Goal: Information Seeking & Learning: Compare options

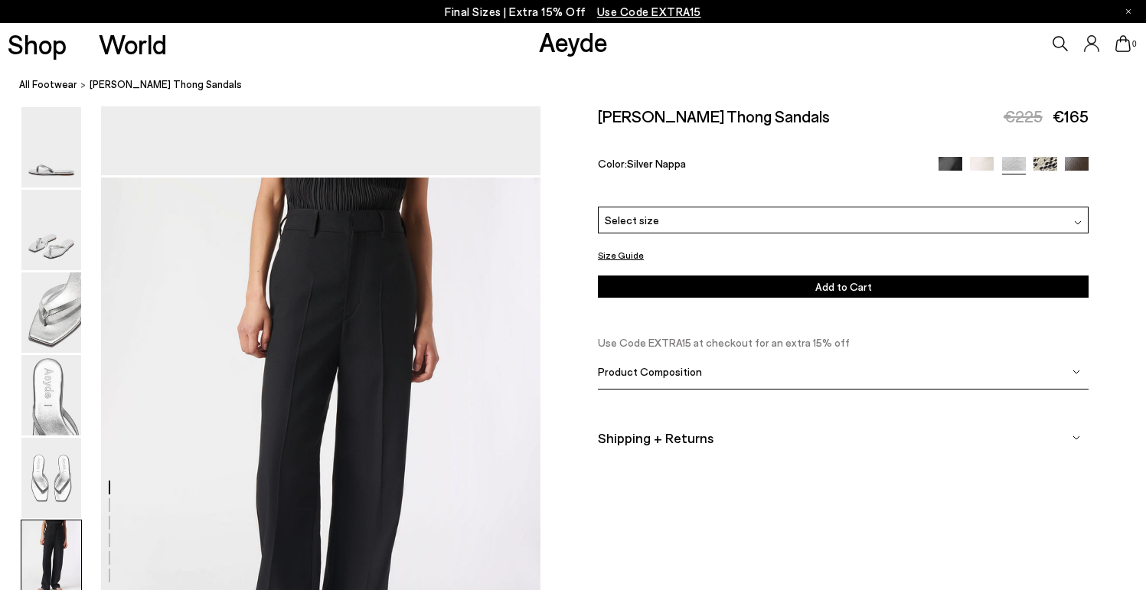
scroll to position [2868, 0]
click at [1045, 157] on img at bounding box center [1045, 169] width 24 height 24
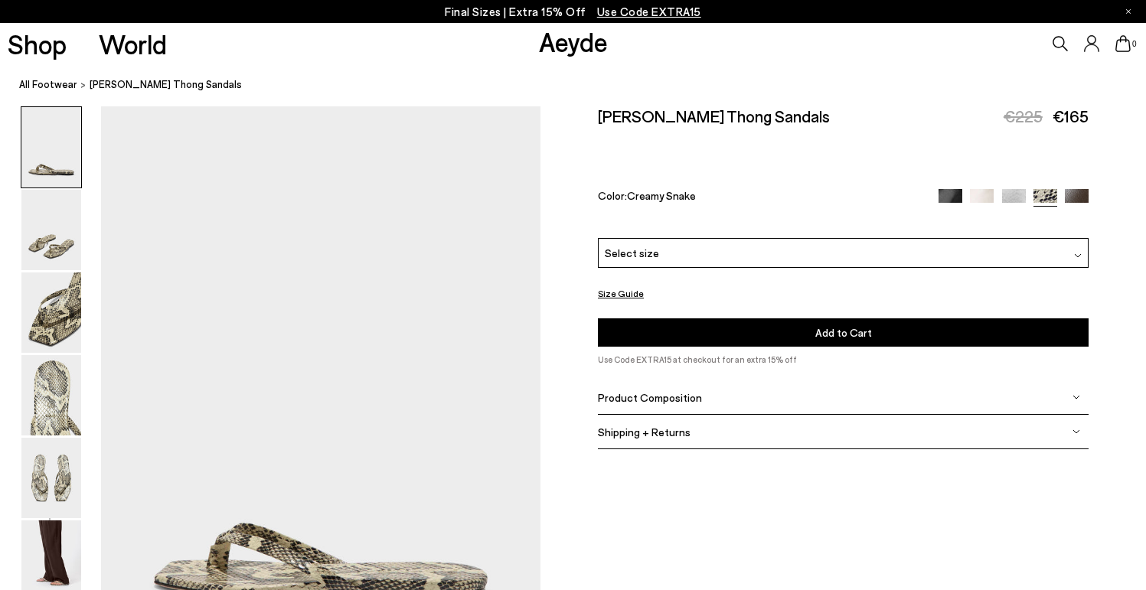
click at [846, 238] on div "Select size" at bounding box center [843, 253] width 491 height 30
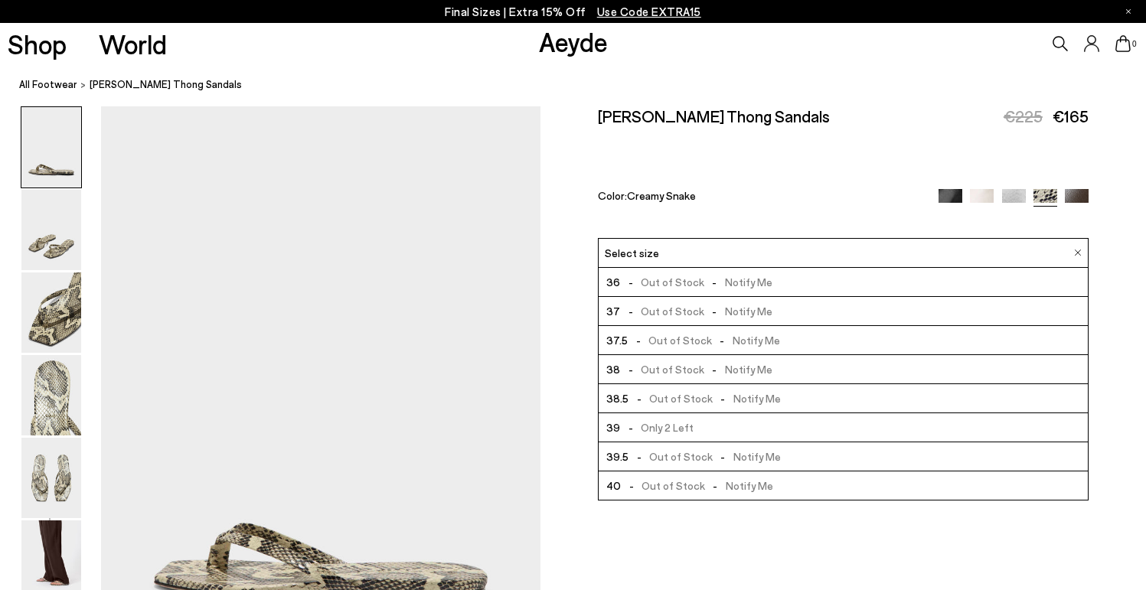
click at [846, 238] on div "Select size" at bounding box center [843, 253] width 491 height 30
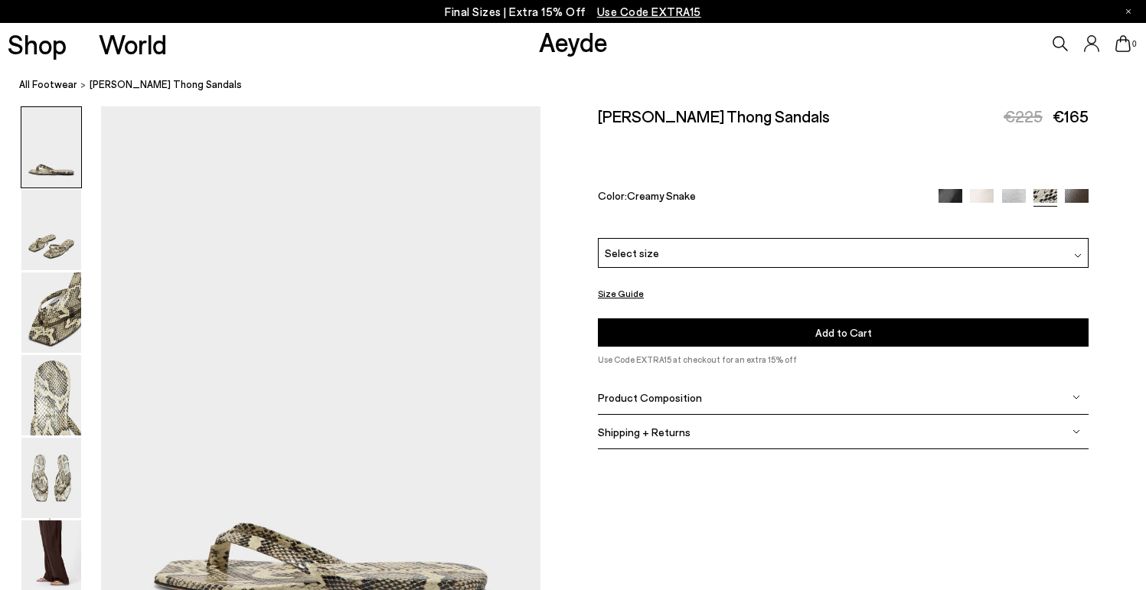
drag, startPoint x: 1022, startPoint y: 162, endPoint x: 1016, endPoint y: 169, distance: 9.2
click at [1020, 165] on div "Renee Leather Thong Sandals €225 €165 Color: Creamy Snake" at bounding box center [843, 172] width 491 height 132
click at [1016, 189] on img at bounding box center [1014, 201] width 24 height 24
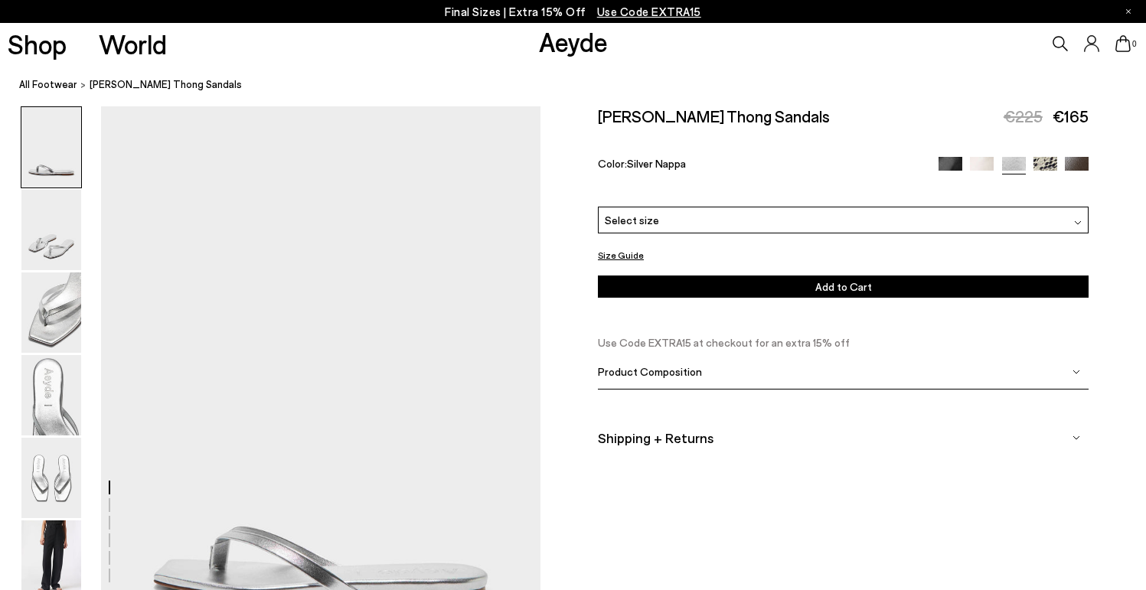
click at [1078, 157] on img at bounding box center [1077, 169] width 24 height 24
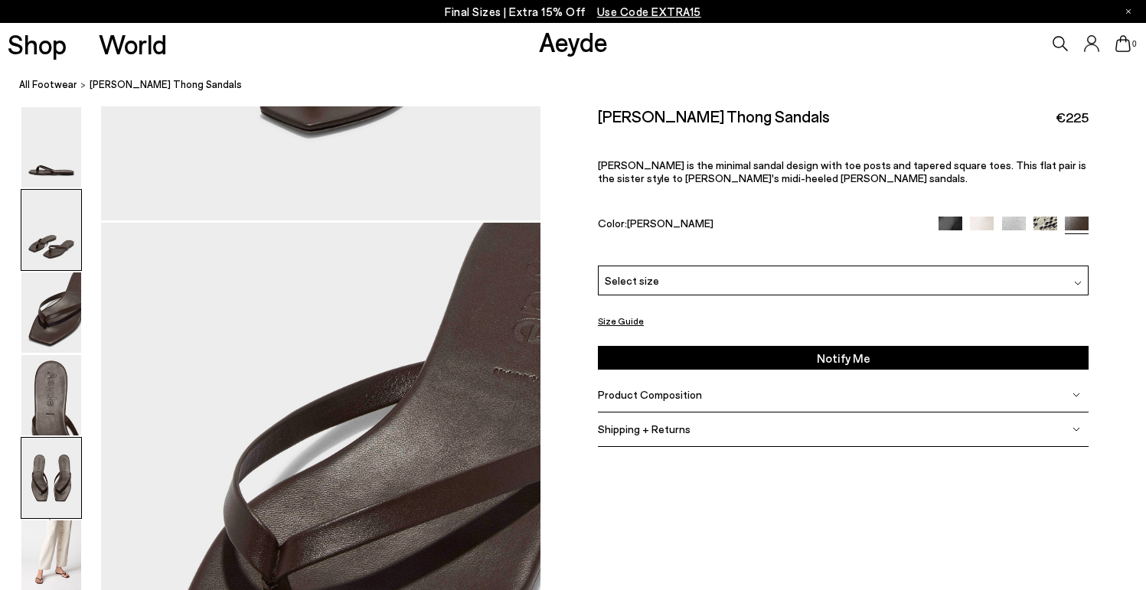
scroll to position [1249, 0]
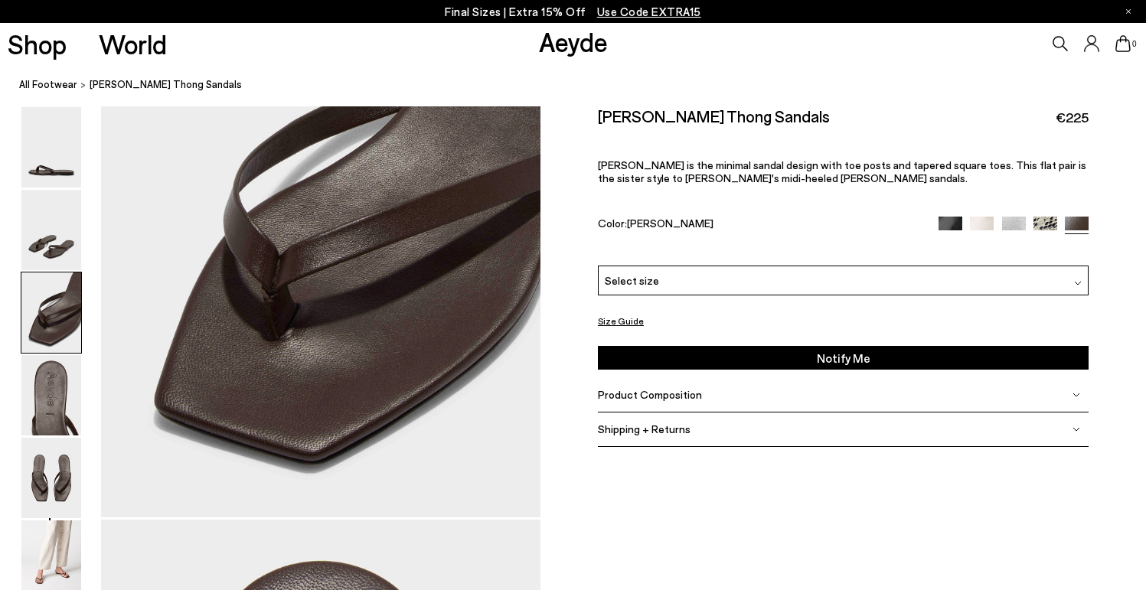
click at [947, 217] on img at bounding box center [950, 229] width 24 height 24
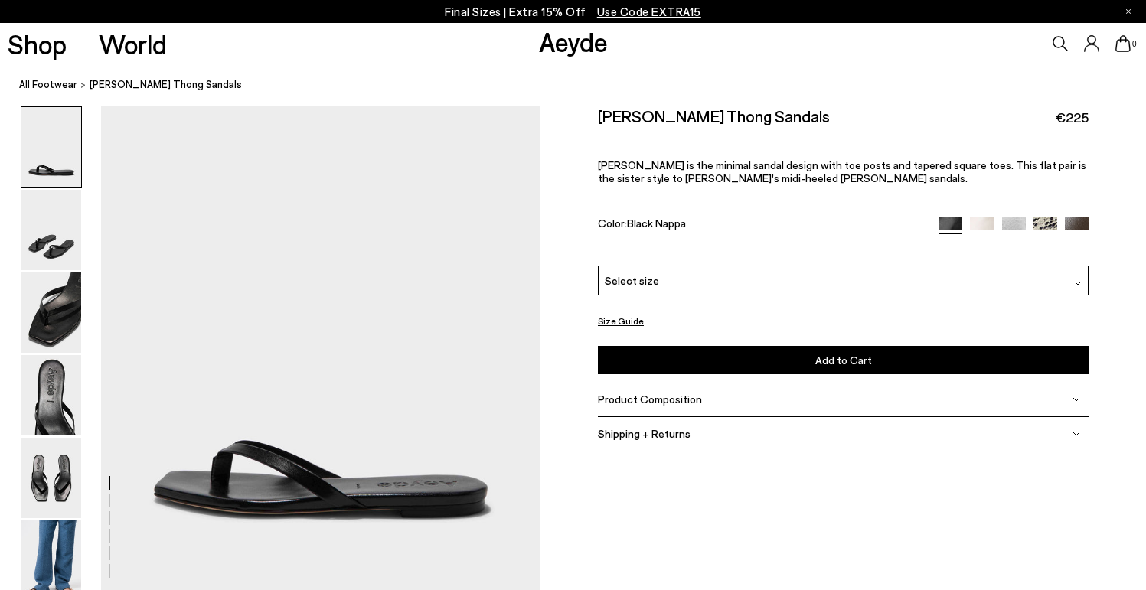
click at [977, 217] on img at bounding box center [982, 229] width 24 height 24
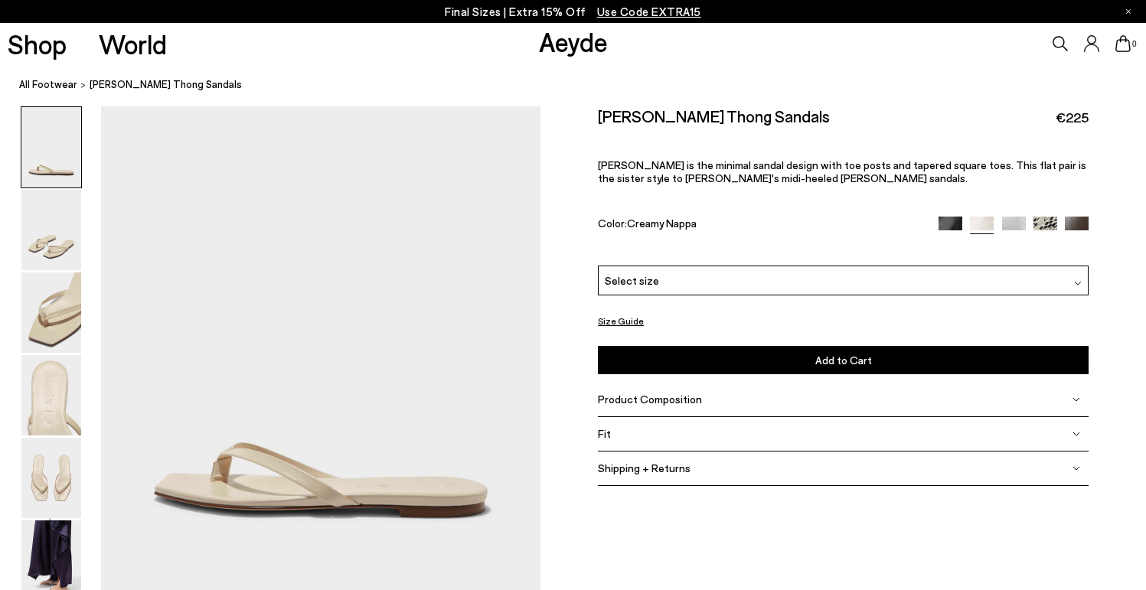
click at [1007, 217] on img at bounding box center [1014, 229] width 24 height 24
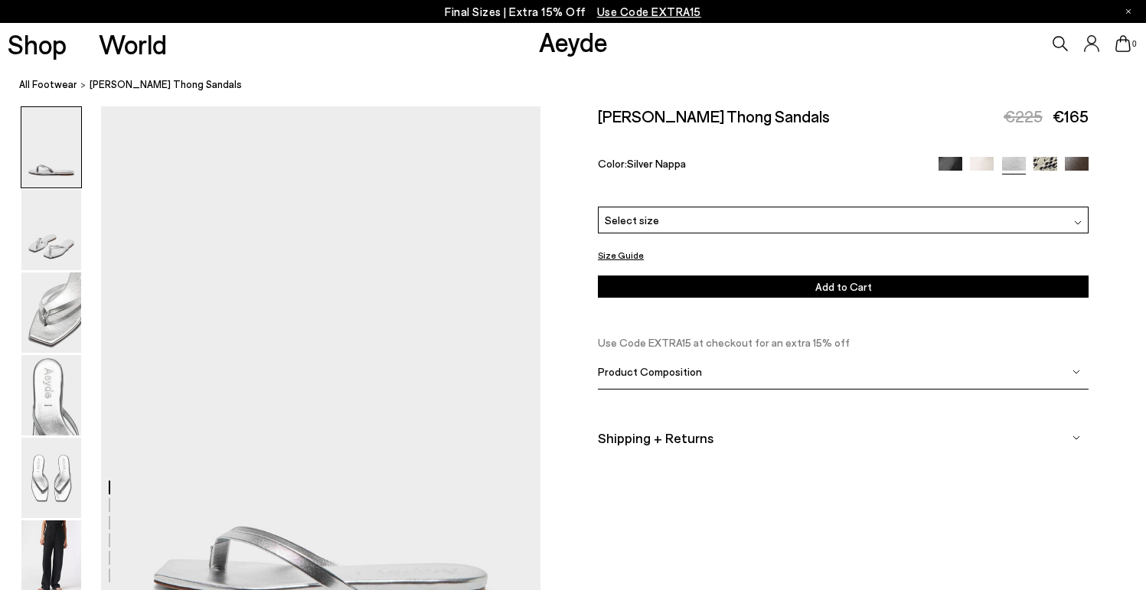
click at [1050, 157] on img at bounding box center [1045, 169] width 24 height 24
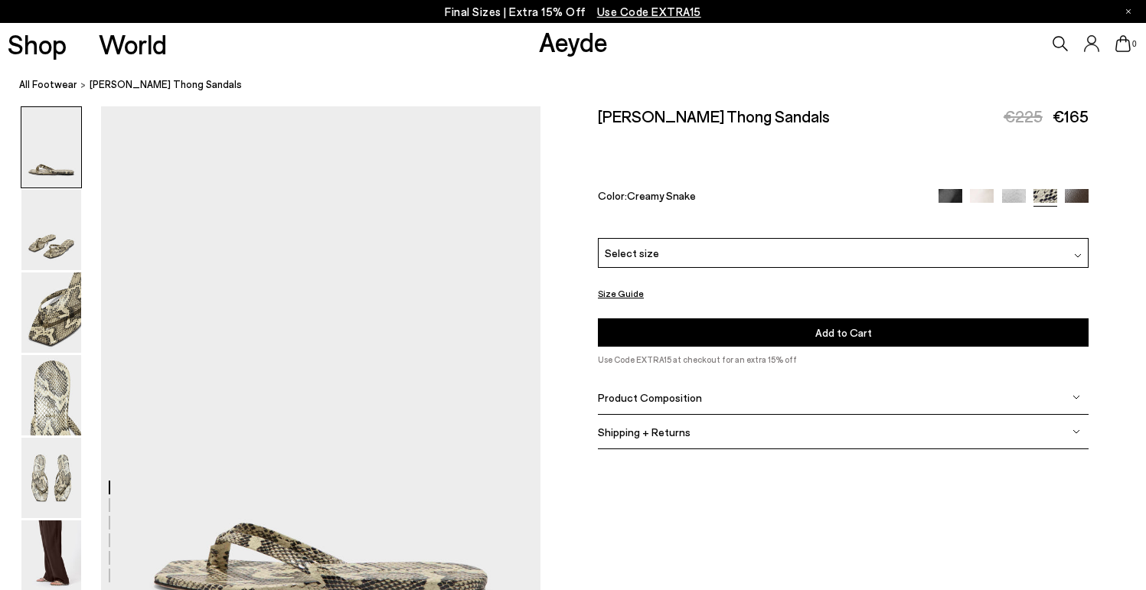
click at [741, 380] on div "Product Composition" at bounding box center [843, 397] width 491 height 34
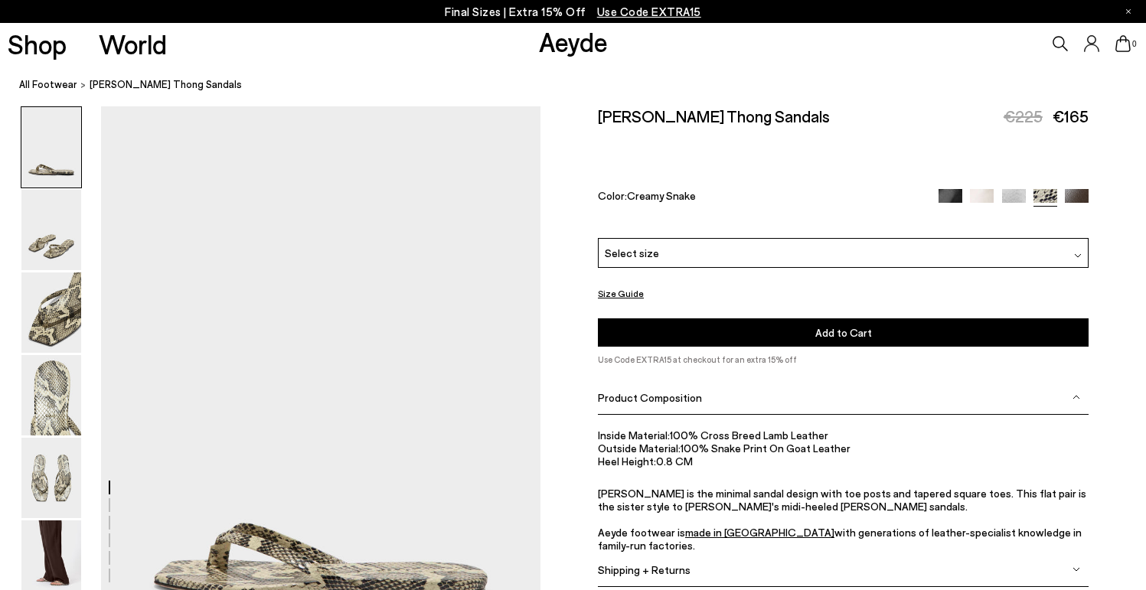
click at [1073, 189] on img at bounding box center [1077, 201] width 24 height 24
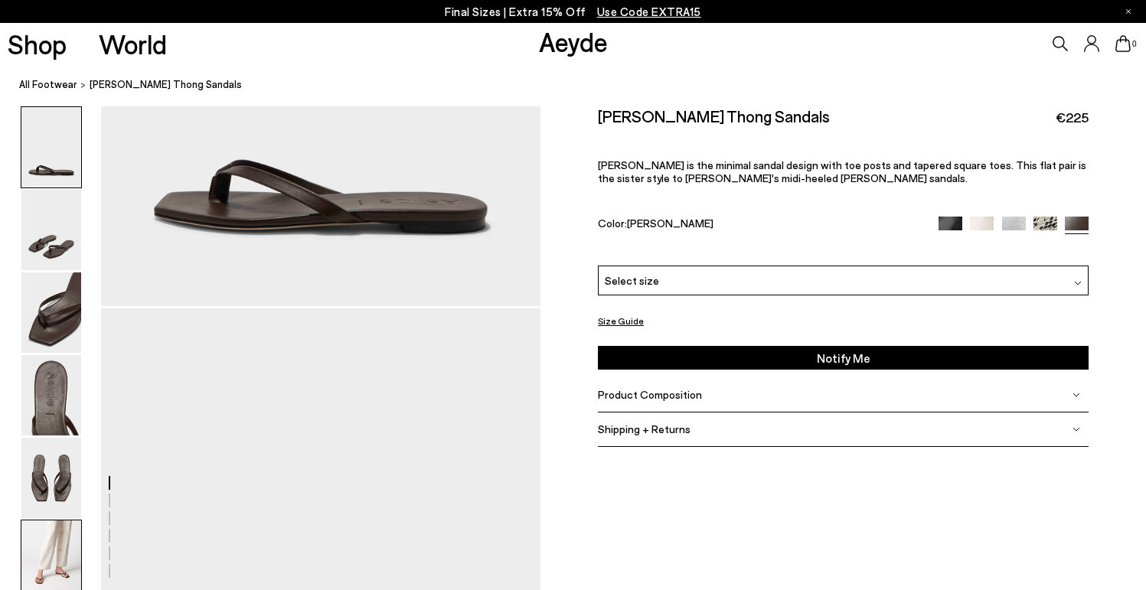
click at [57, 553] on img at bounding box center [51, 560] width 60 height 80
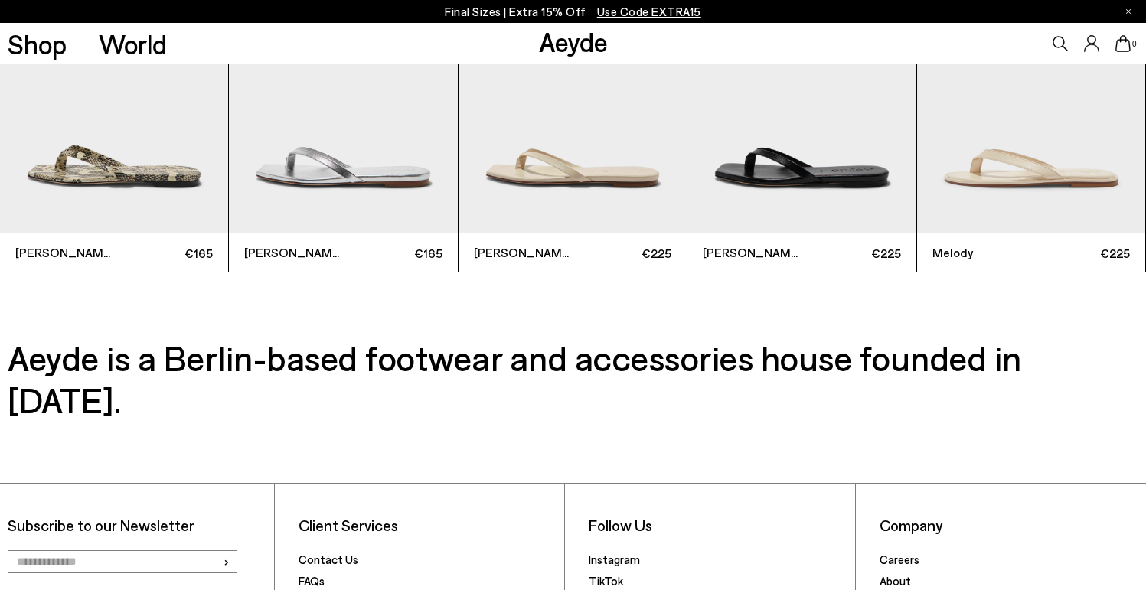
scroll to position [4117, 0]
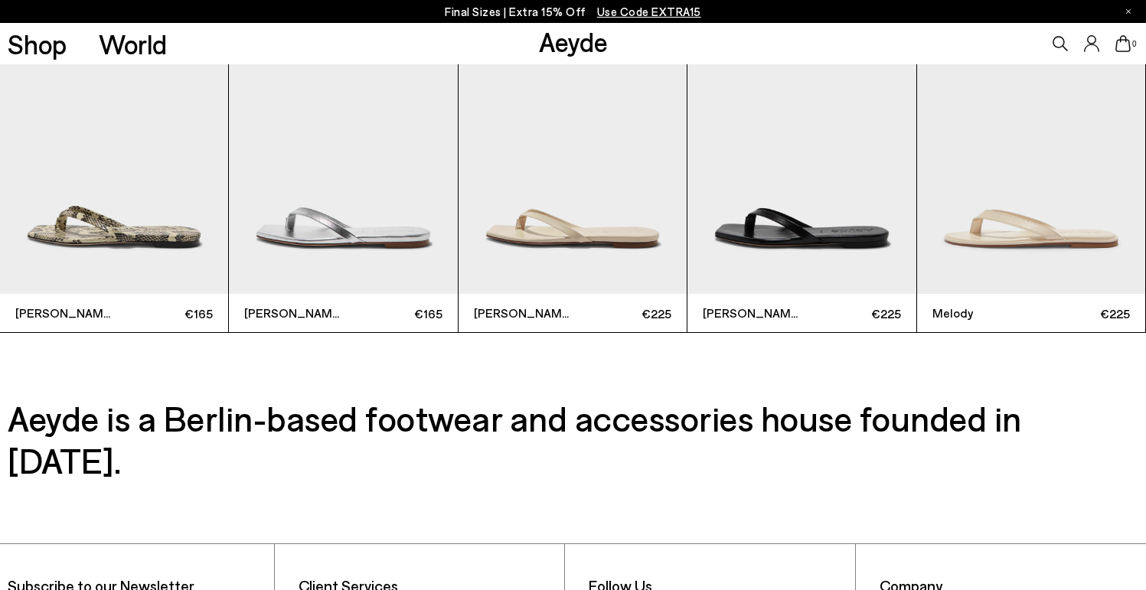
click at [343, 200] on img "2 / 8" at bounding box center [343, 141] width 228 height 305
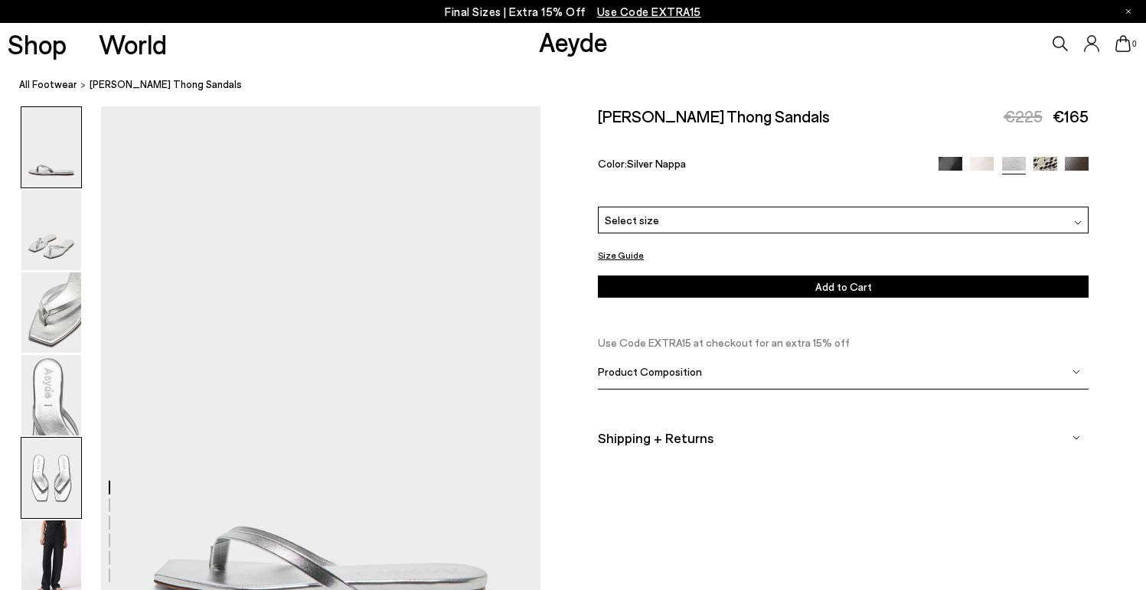
click at [56, 517] on img at bounding box center [51, 478] width 60 height 80
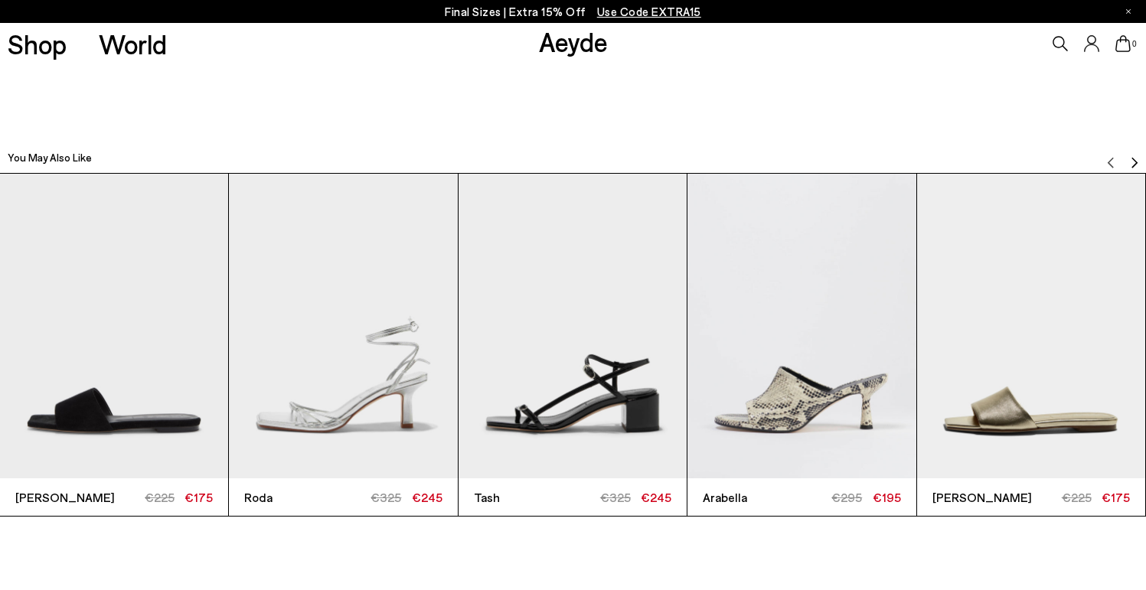
scroll to position [3577, 0]
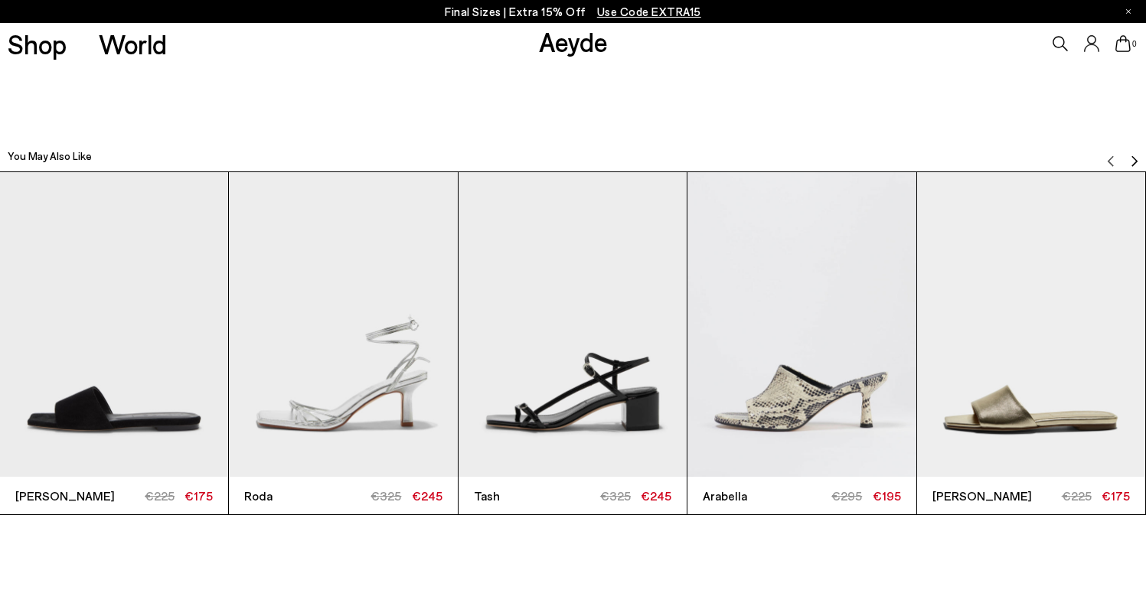
click at [979, 298] on img "5 / 6" at bounding box center [1031, 324] width 228 height 305
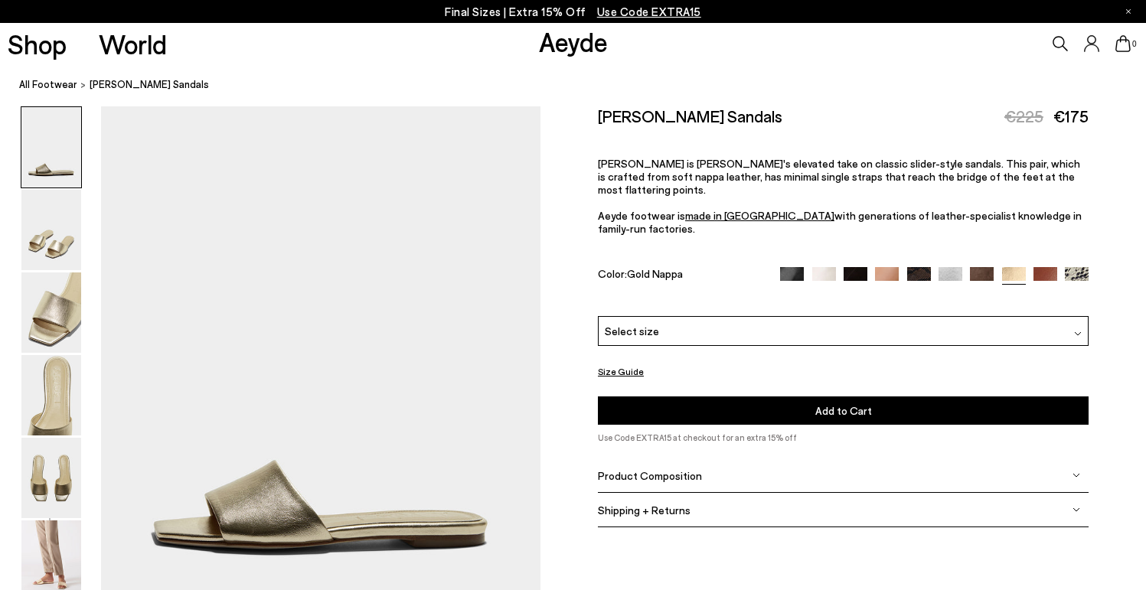
scroll to position [164, 0]
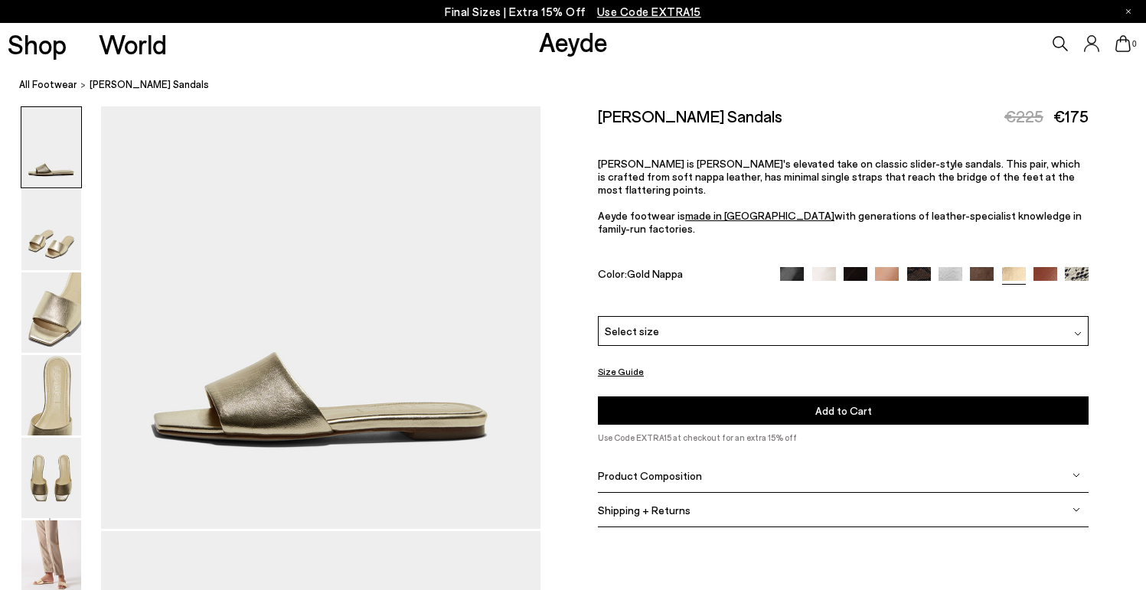
click at [1043, 267] on img at bounding box center [1045, 279] width 24 height 24
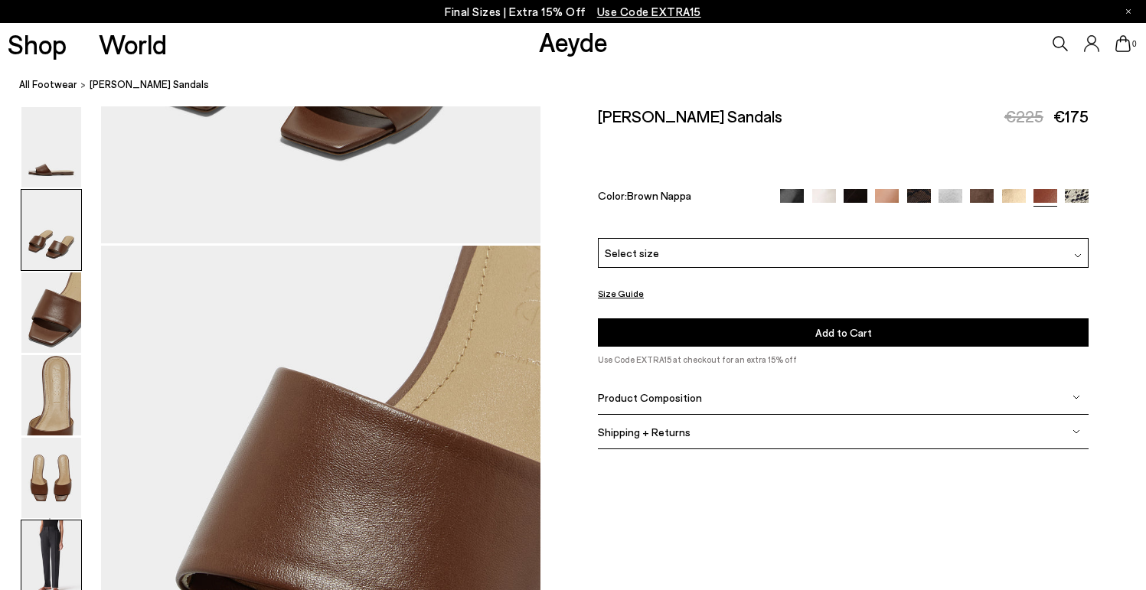
click at [43, 544] on img at bounding box center [51, 560] width 60 height 80
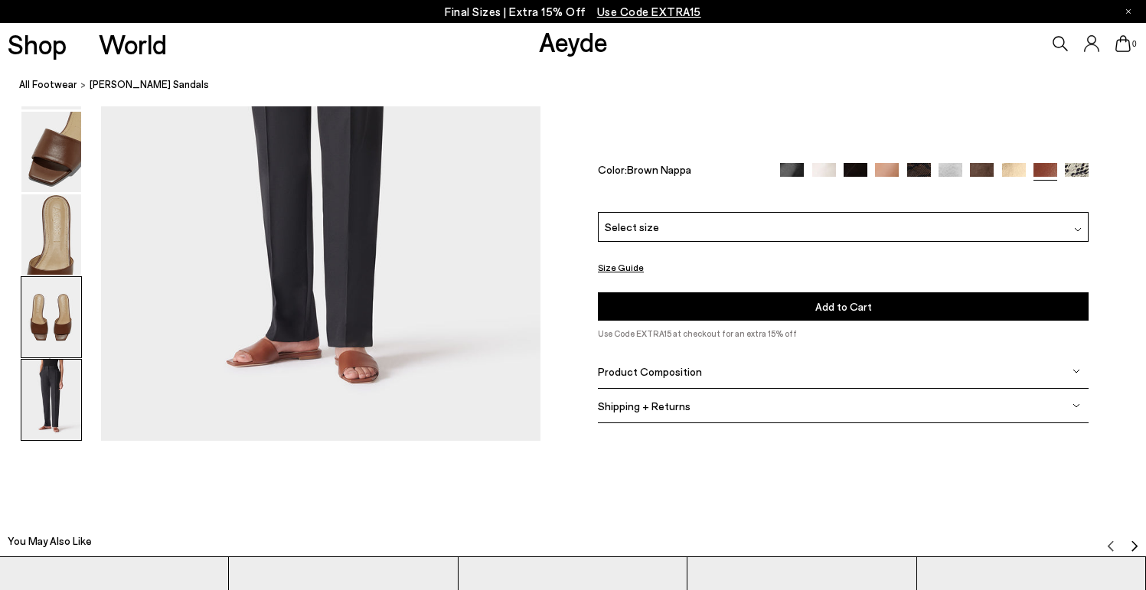
scroll to position [3193, 0]
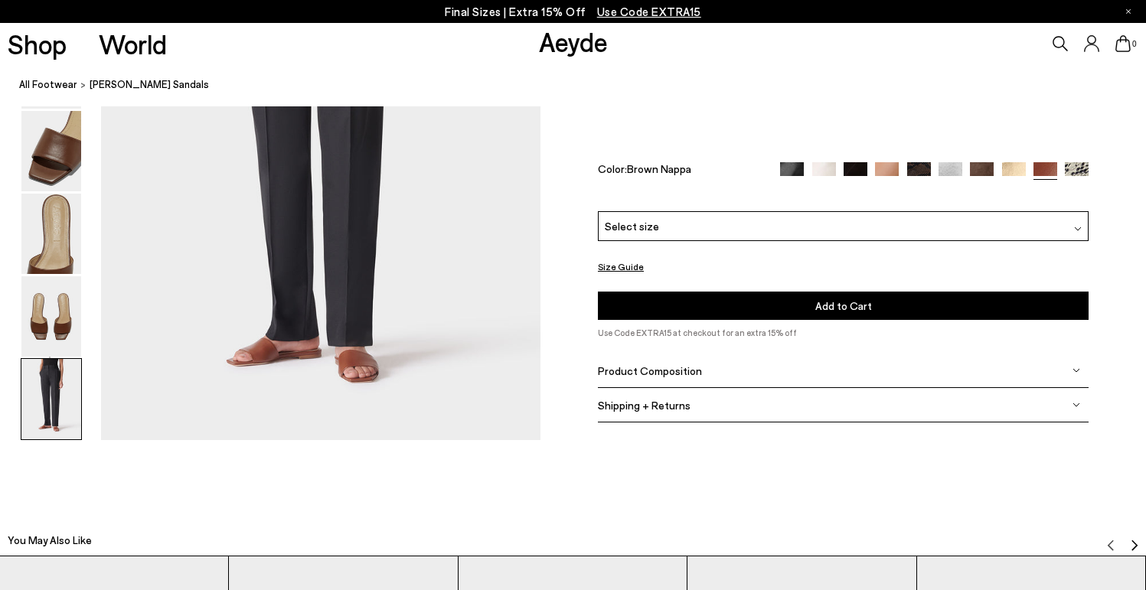
click at [827, 167] on img at bounding box center [824, 174] width 24 height 24
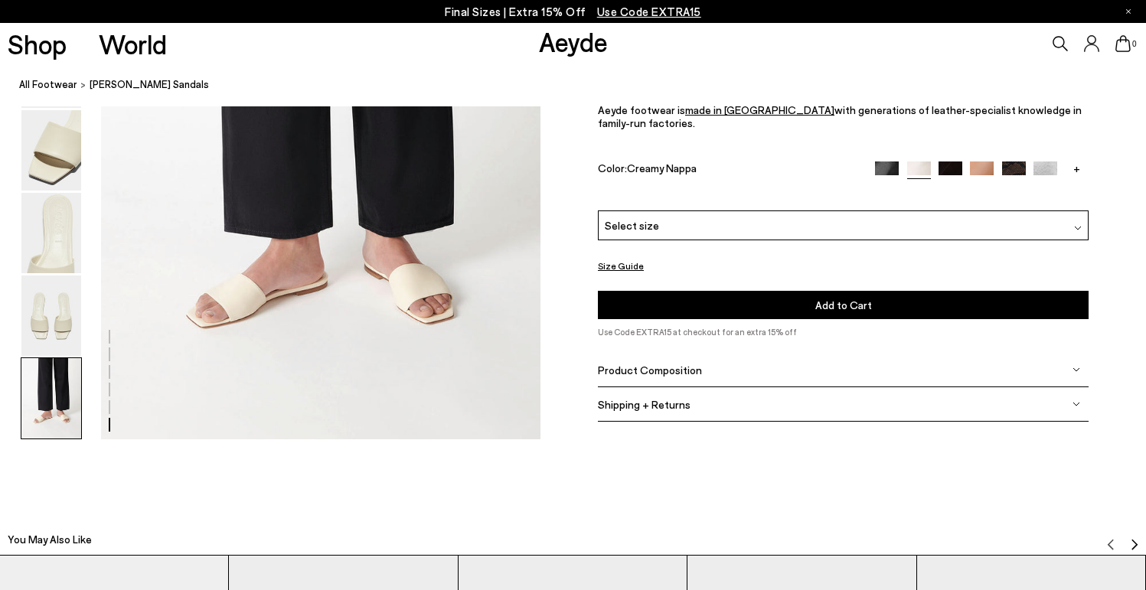
scroll to position [3197, 0]
